Goal: Task Accomplishment & Management: Use online tool/utility

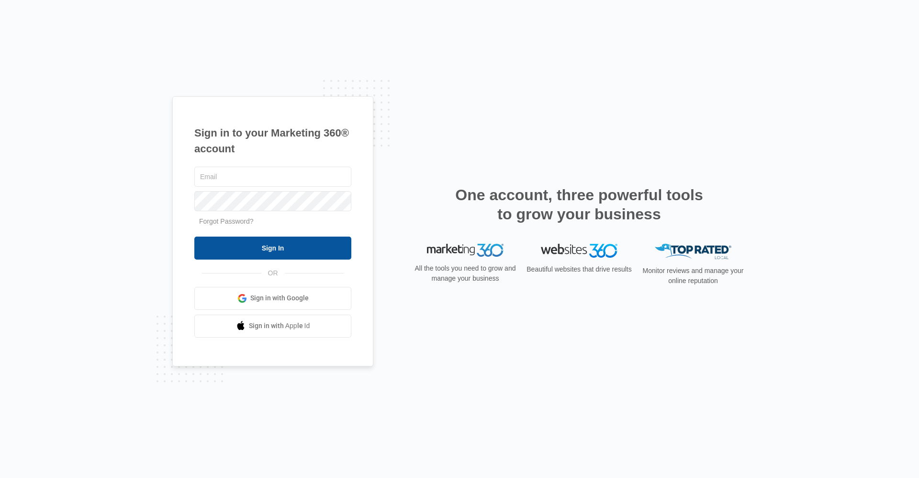
type input "[EMAIL_ADDRESS][DOMAIN_NAME]"
click at [308, 248] on input "Sign In" at bounding box center [272, 247] width 157 height 23
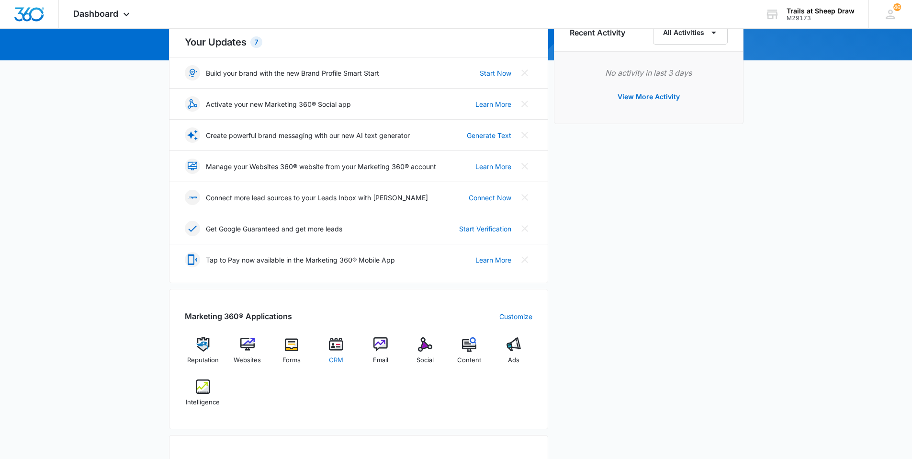
scroll to position [144, 0]
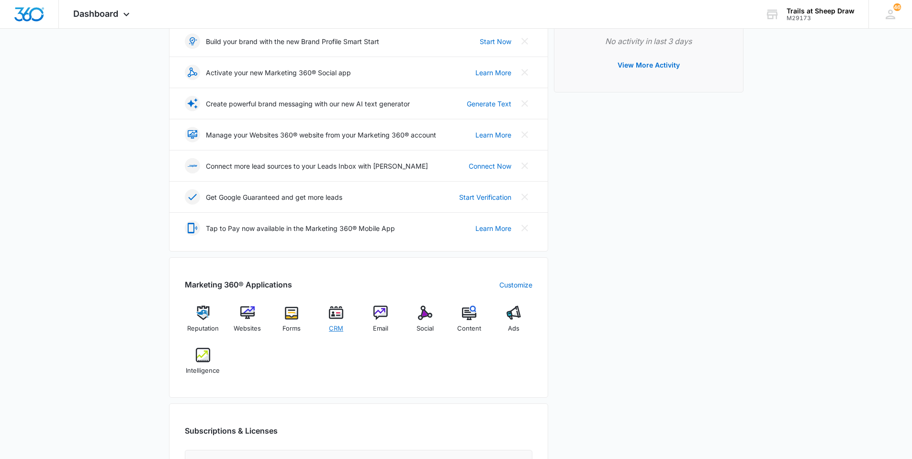
click at [342, 324] on span "CRM" at bounding box center [336, 329] width 14 height 10
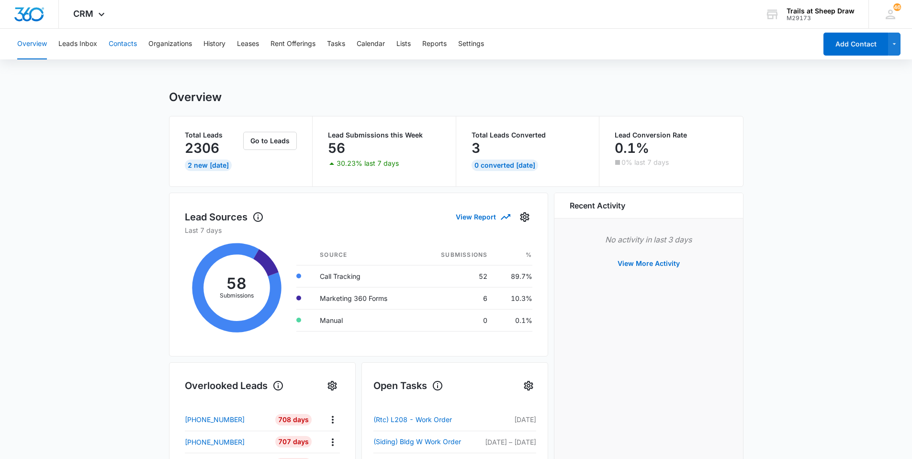
click at [136, 44] on button "Contacts" at bounding box center [123, 44] width 28 height 31
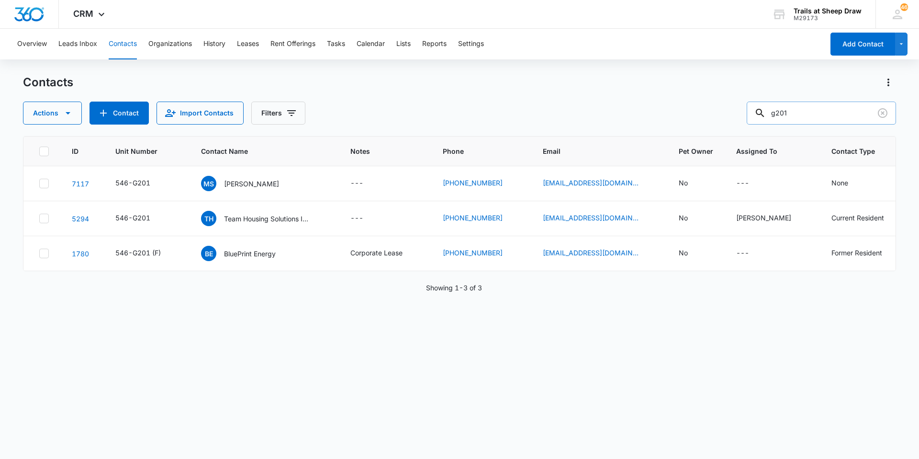
drag, startPoint x: 815, startPoint y: 114, endPoint x: 763, endPoint y: 112, distance: 51.7
click at [764, 112] on div "g201" at bounding box center [821, 112] width 149 height 23
type input "7202020839"
